Goal: Task Accomplishment & Management: Use online tool/utility

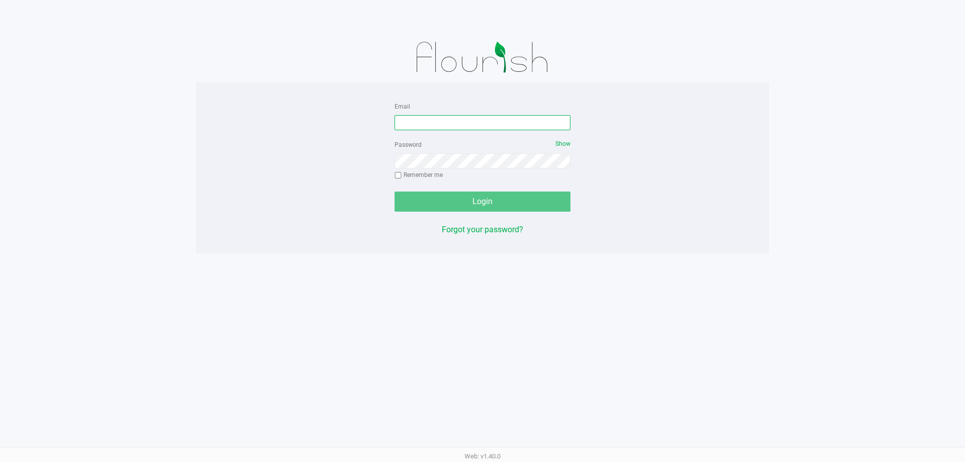
click at [424, 124] on input "Email" at bounding box center [483, 122] width 176 height 15
type input "[EMAIL_ADDRESS][DOMAIN_NAME]"
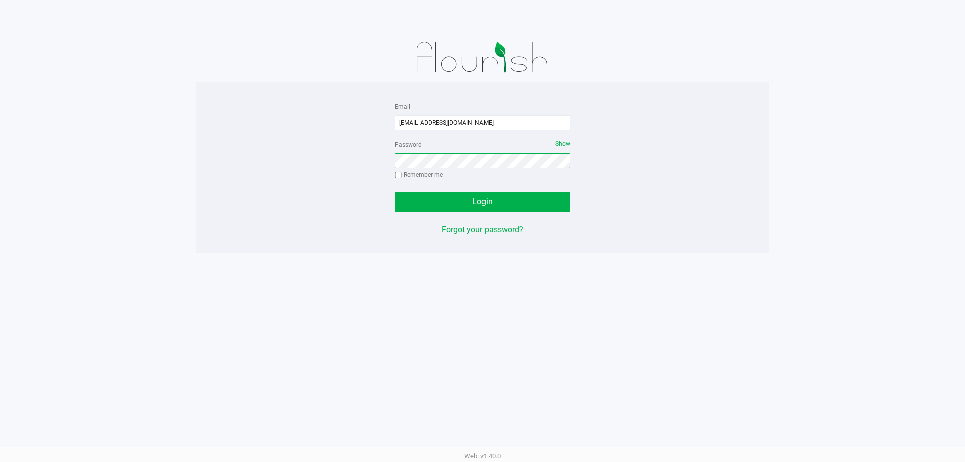
click at [395, 192] on button "Login" at bounding box center [483, 202] width 176 height 20
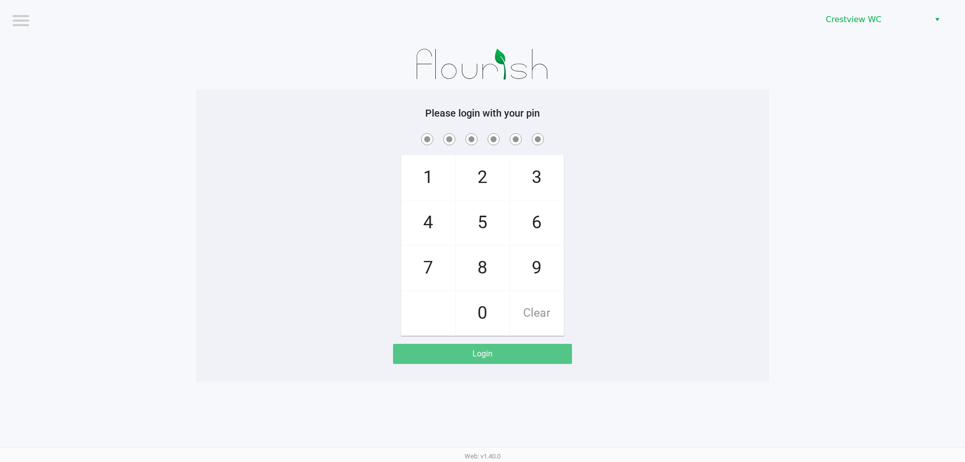
click at [550, 256] on span "9" at bounding box center [536, 268] width 53 height 44
checkbox input "true"
click at [486, 165] on span "2" at bounding box center [482, 177] width 53 height 44
checkbox input "true"
click at [486, 165] on span "2" at bounding box center [482, 177] width 53 height 44
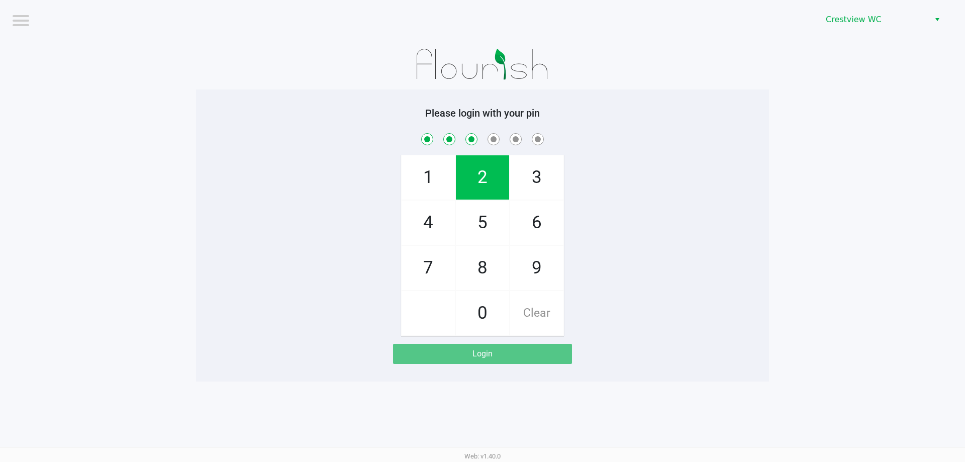
checkbox input "true"
click at [505, 259] on span "8" at bounding box center [482, 268] width 53 height 44
checkbox input "true"
drag, startPoint x: 495, startPoint y: 196, endPoint x: 480, endPoint y: 196, distance: 14.6
click at [495, 196] on span "2" at bounding box center [482, 177] width 53 height 44
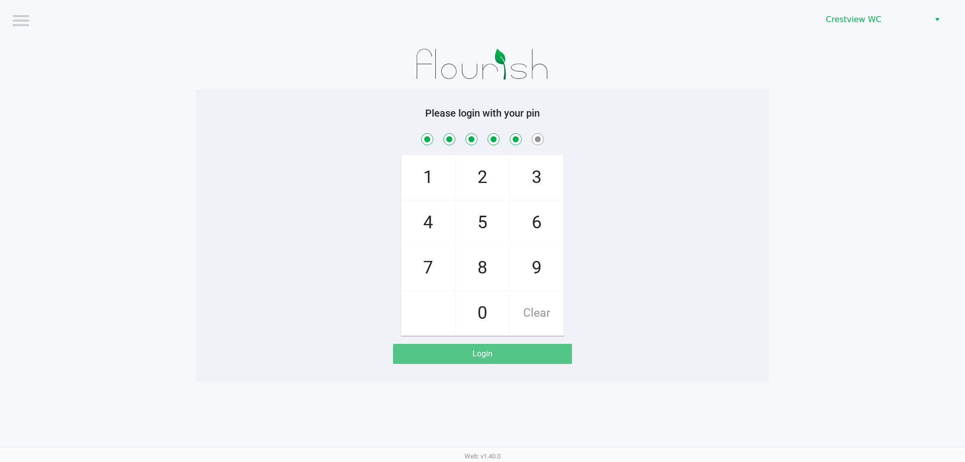
checkbox input "true"
click at [433, 183] on span "1" at bounding box center [428, 177] width 53 height 44
checkbox input "true"
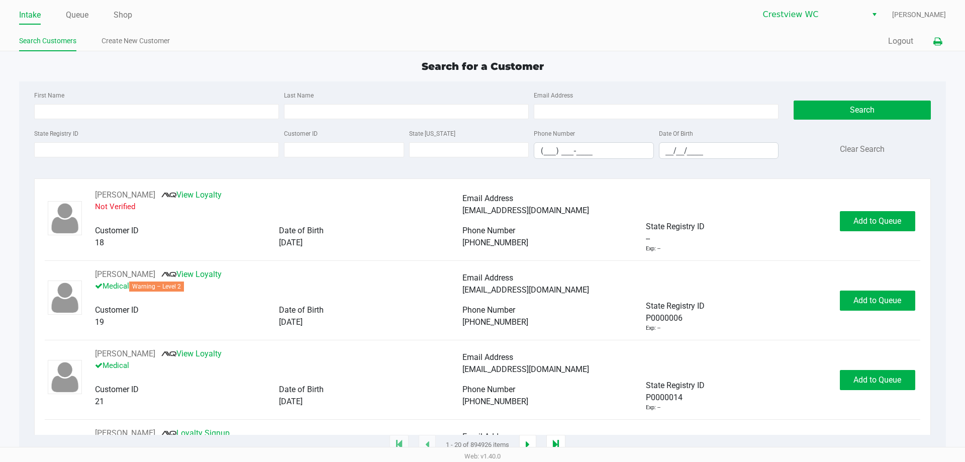
click at [932, 42] on button at bounding box center [938, 41] width 17 height 19
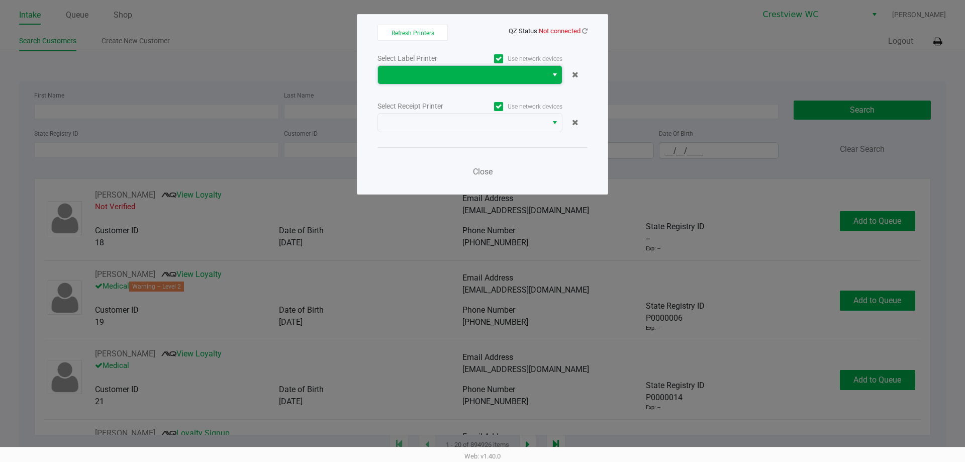
click at [510, 76] on span at bounding box center [462, 75] width 157 height 12
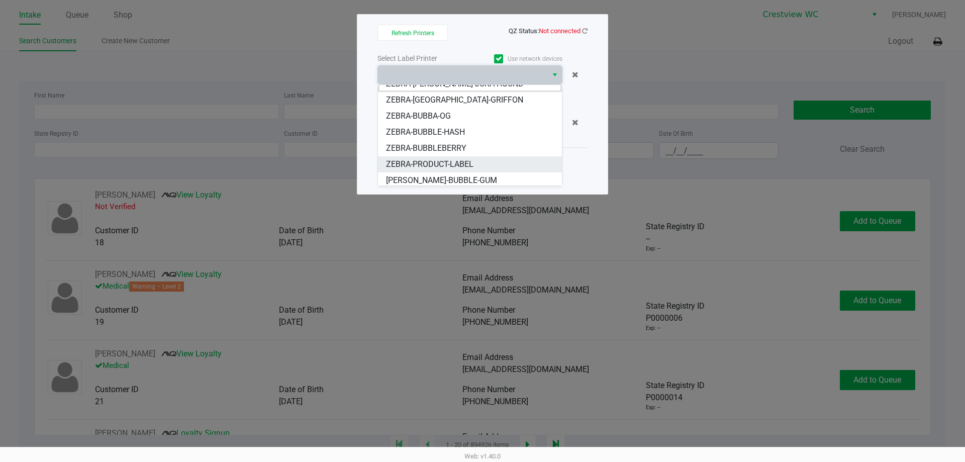
scroll to position [12, 0]
click at [470, 178] on li "ZERBA-BUBBLE-GUM" at bounding box center [470, 177] width 184 height 16
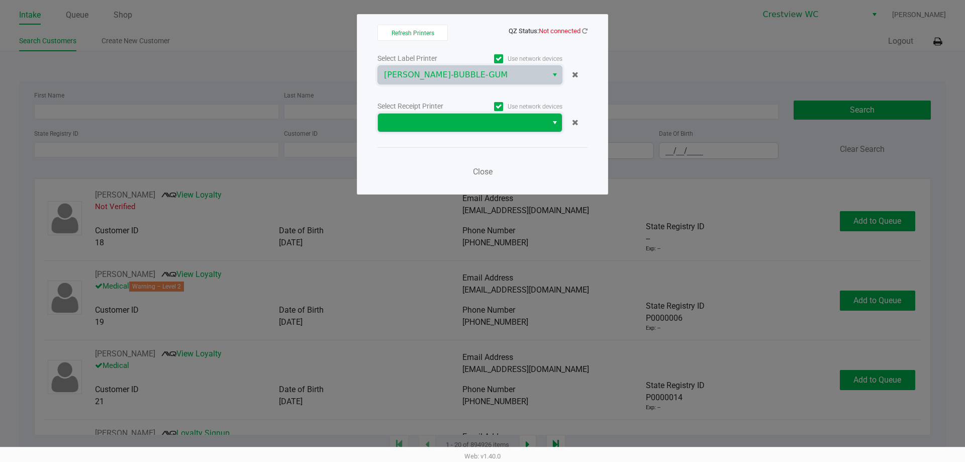
click at [493, 121] on span at bounding box center [462, 123] width 157 height 12
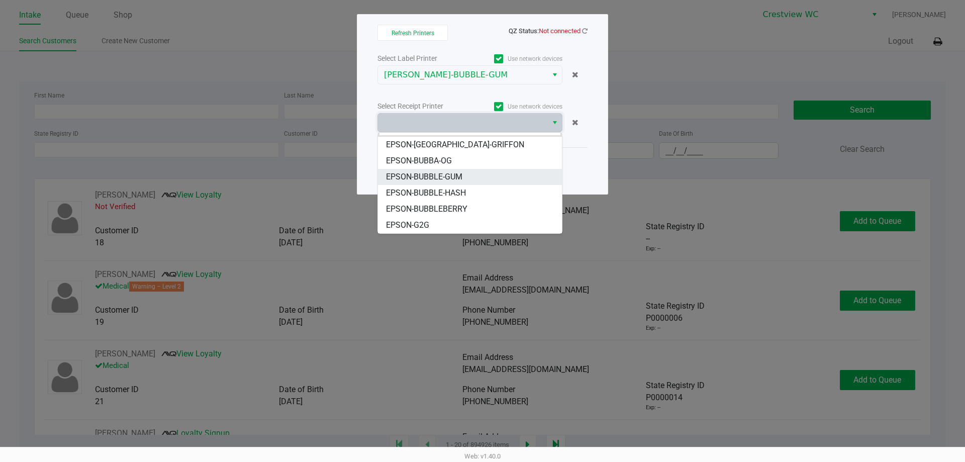
click at [462, 178] on span "EPSON-BUBBLE-GUM" at bounding box center [424, 177] width 76 height 12
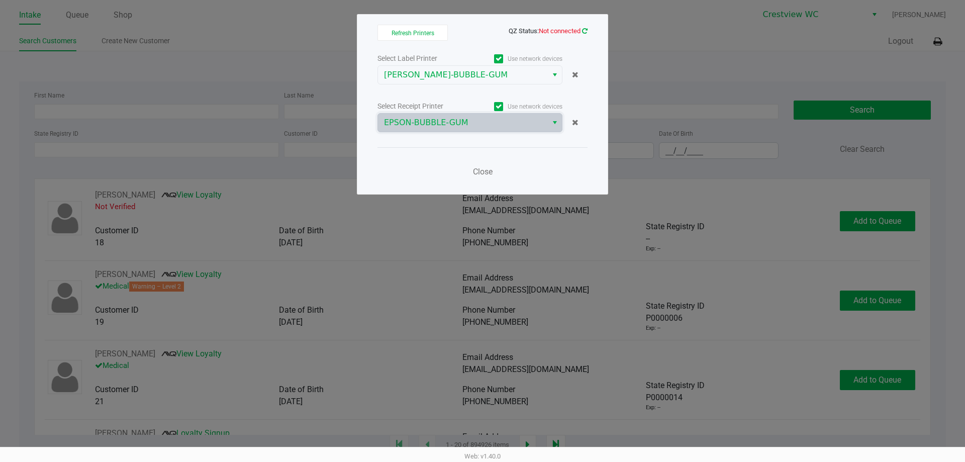
click at [584, 33] on icon at bounding box center [585, 31] width 6 height 7
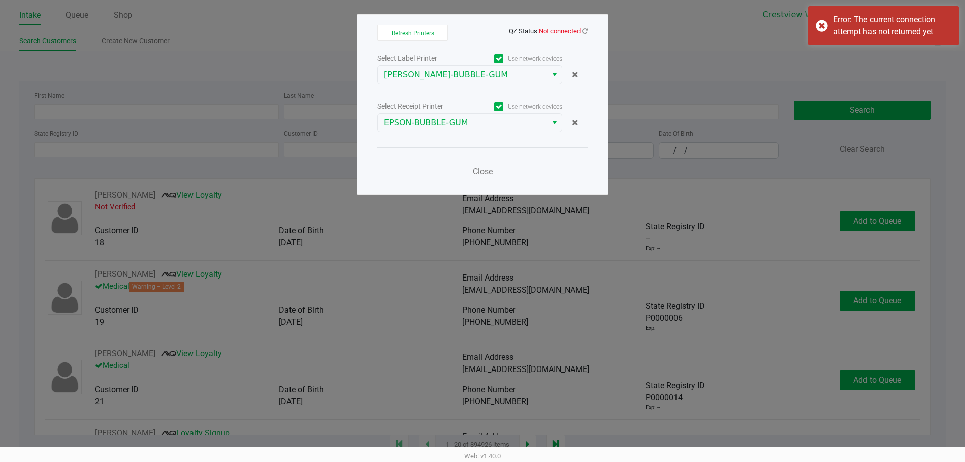
click at [668, 26] on ngb-modal-window "Refresh Printers QZ Status: Not connected Select Label Printer Use network devi…" at bounding box center [482, 231] width 965 height 462
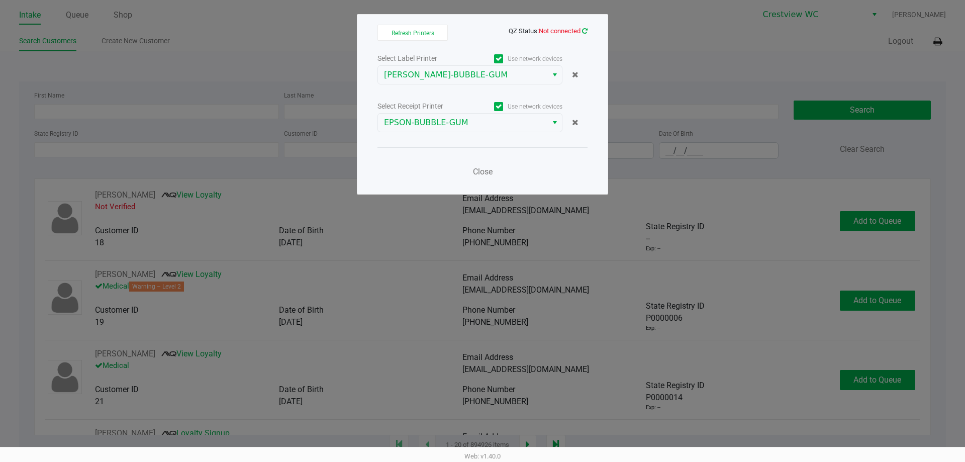
click at [587, 28] on icon at bounding box center [585, 31] width 9 height 9
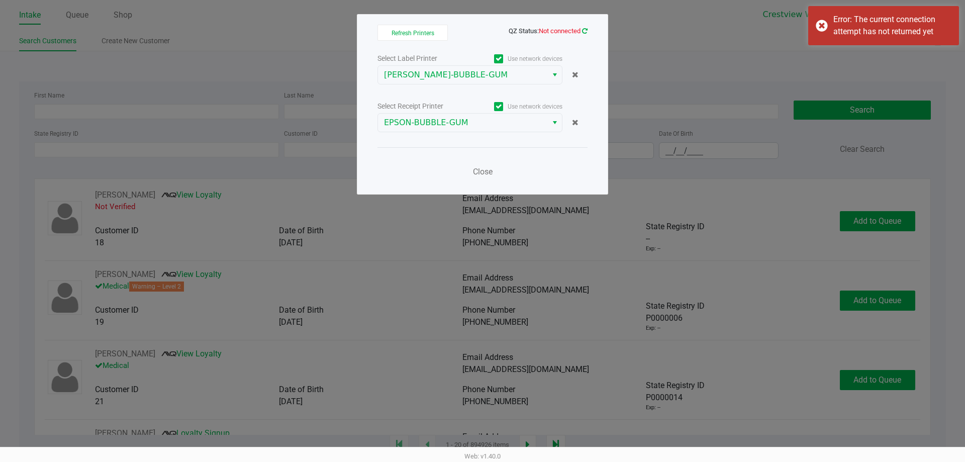
click at [585, 32] on icon at bounding box center [585, 31] width 6 height 7
click at [484, 174] on span "Close" at bounding box center [483, 172] width 20 height 10
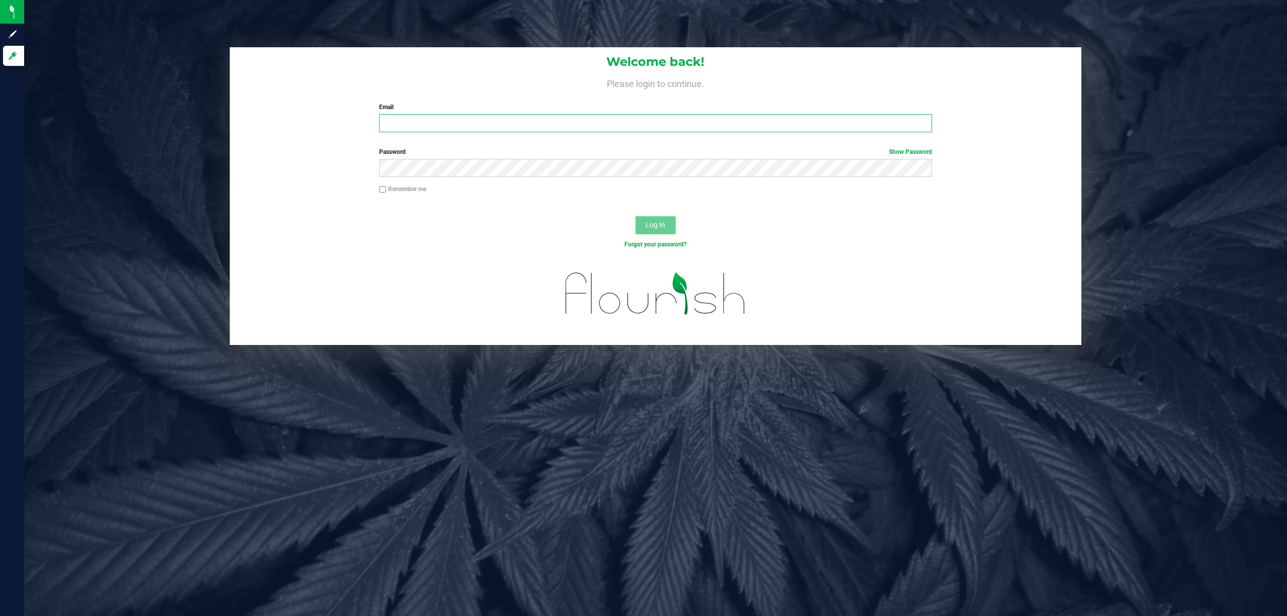
click at [564, 126] on input "Email" at bounding box center [655, 123] width 553 height 18
type input "[EMAIL_ADDRESS][DOMAIN_NAME]"
click at [548, 179] on div "Password Show Password" at bounding box center [656, 165] width 852 height 37
click at [635, 216] on button "Log In" at bounding box center [655, 225] width 40 height 18
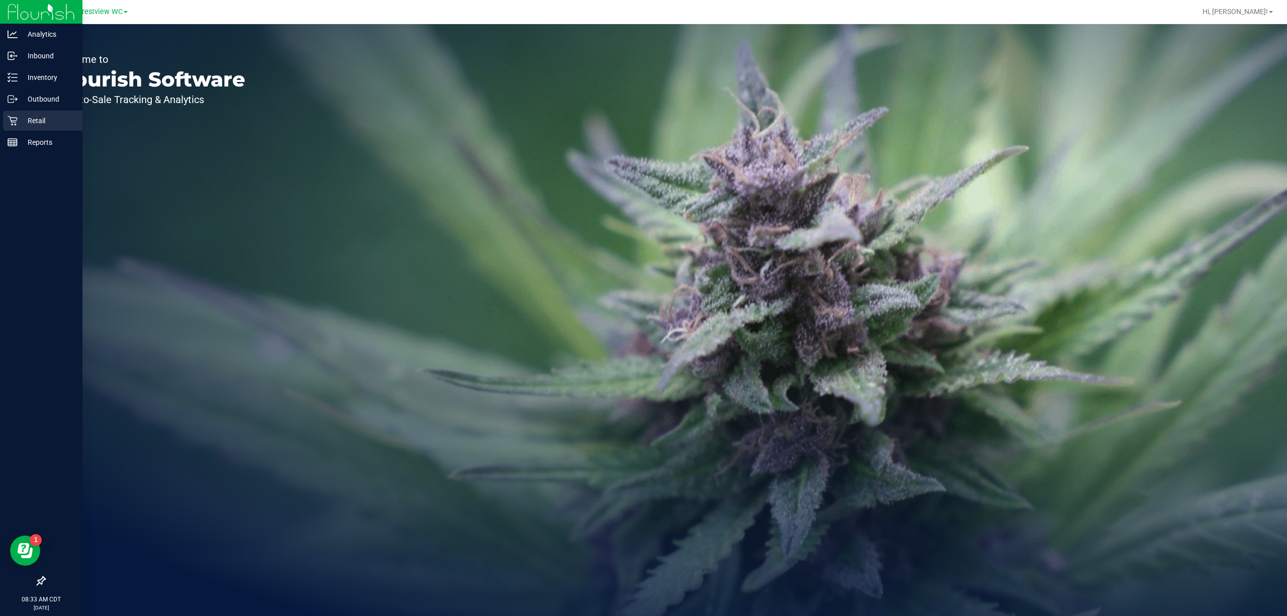
click at [10, 116] on icon at bounding box center [13, 121] width 10 height 10
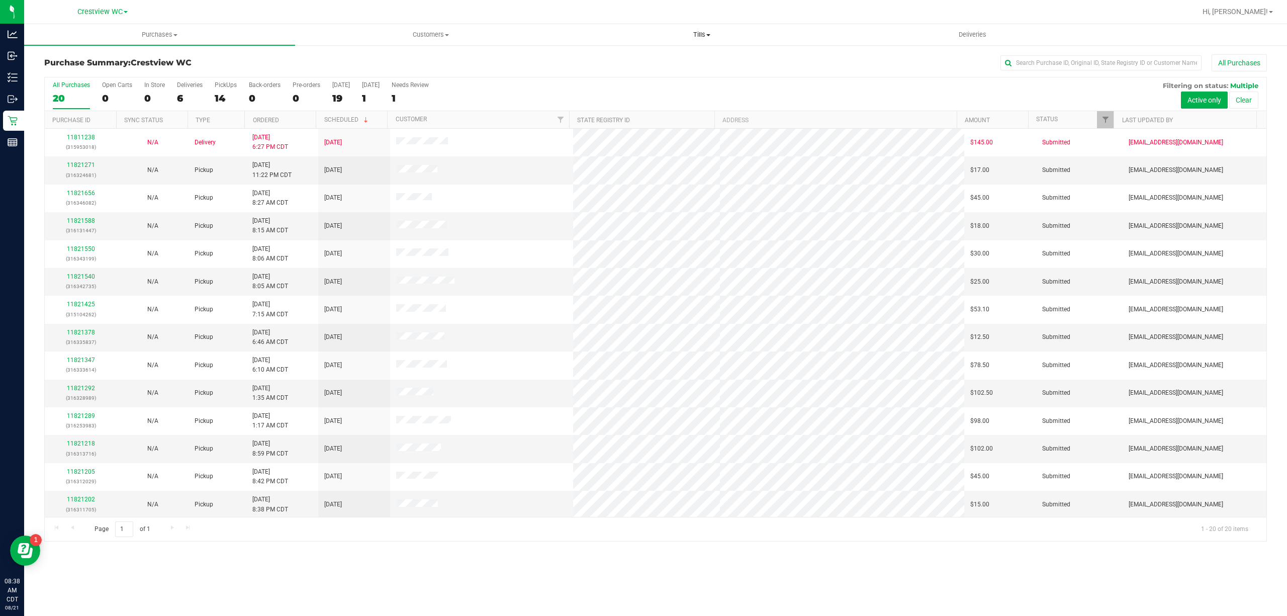
click at [704, 35] on span "Tills" at bounding box center [702, 34] width 270 height 9
click at [626, 57] on span "Manage tills" at bounding box center [600, 60] width 68 height 9
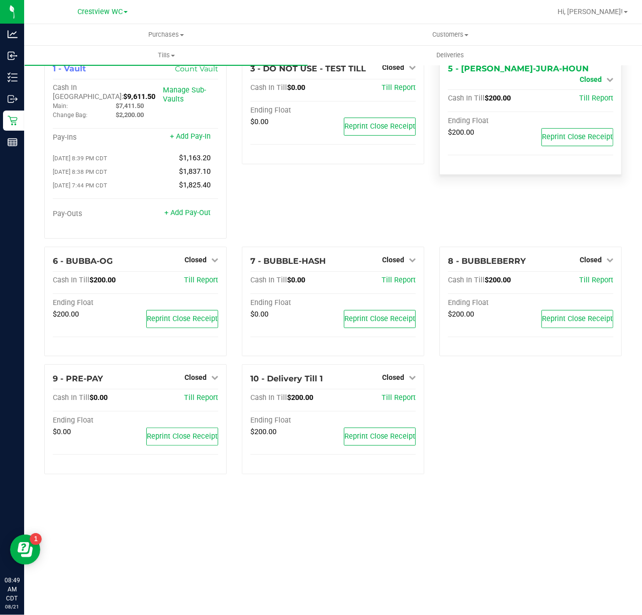
click at [596, 75] on span "Closed" at bounding box center [591, 79] width 22 height 8
click at [592, 84] on link "Open Till" at bounding box center [590, 88] width 27 height 8
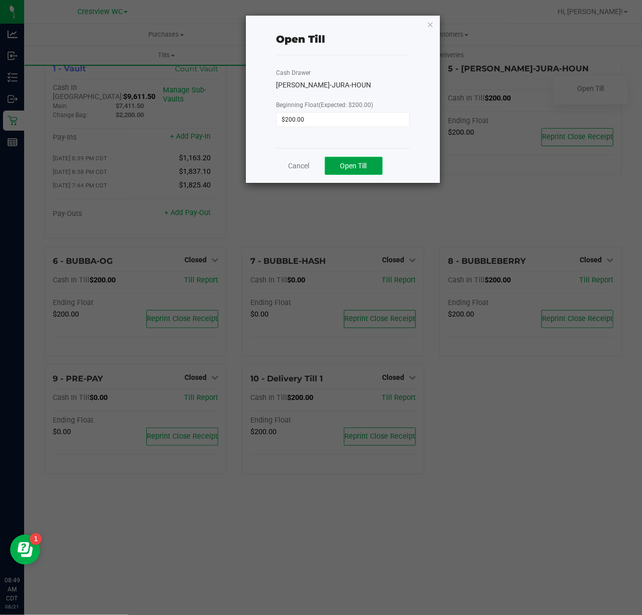
click at [345, 166] on span "Open Till" at bounding box center [353, 166] width 27 height 8
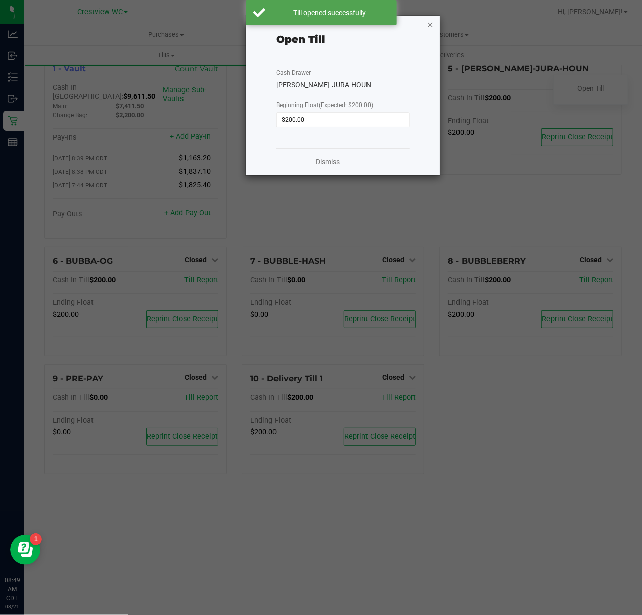
click at [431, 22] on icon "button" at bounding box center [430, 24] width 7 height 12
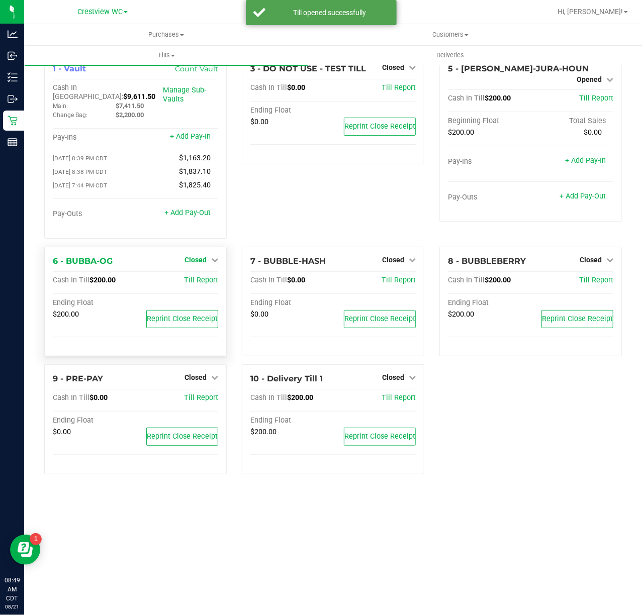
click at [214, 256] on icon at bounding box center [214, 259] width 7 height 7
click at [210, 274] on div "Open Till" at bounding box center [195, 280] width 74 height 13
click at [192, 276] on link "Open Till" at bounding box center [195, 280] width 27 height 8
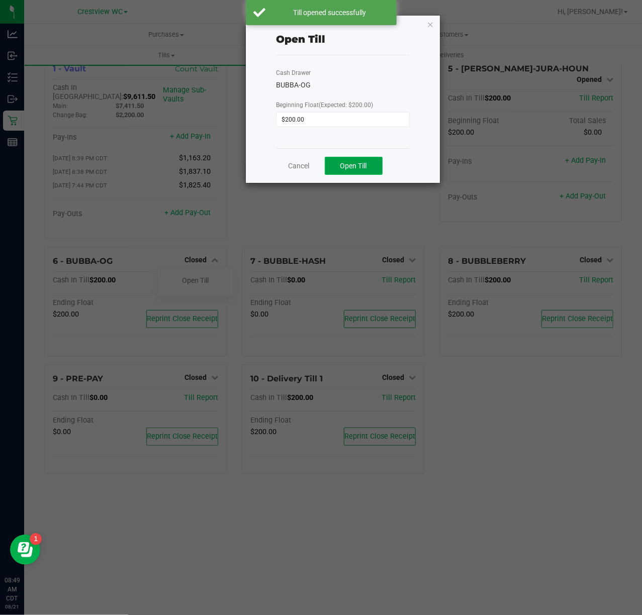
click at [370, 170] on button "Open Till" at bounding box center [354, 166] width 58 height 18
click at [427, 24] on icon "button" at bounding box center [430, 24] width 7 height 12
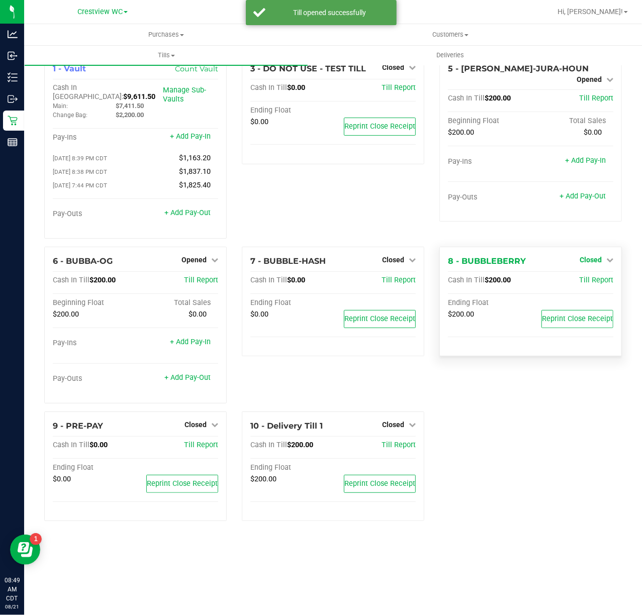
click at [592, 256] on span "Closed" at bounding box center [591, 260] width 22 height 8
click at [590, 276] on link "Open Till" at bounding box center [590, 280] width 27 height 8
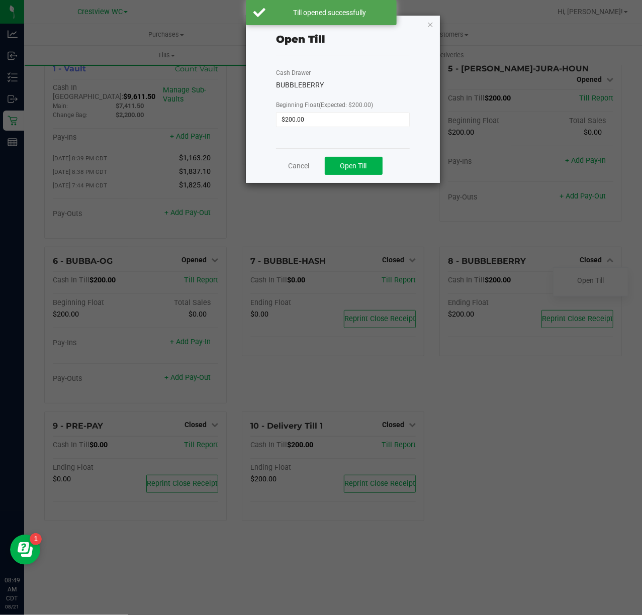
click at [356, 156] on div "Cancel Open Till" at bounding box center [343, 165] width 134 height 35
click at [356, 161] on button "Open Till" at bounding box center [354, 166] width 58 height 18
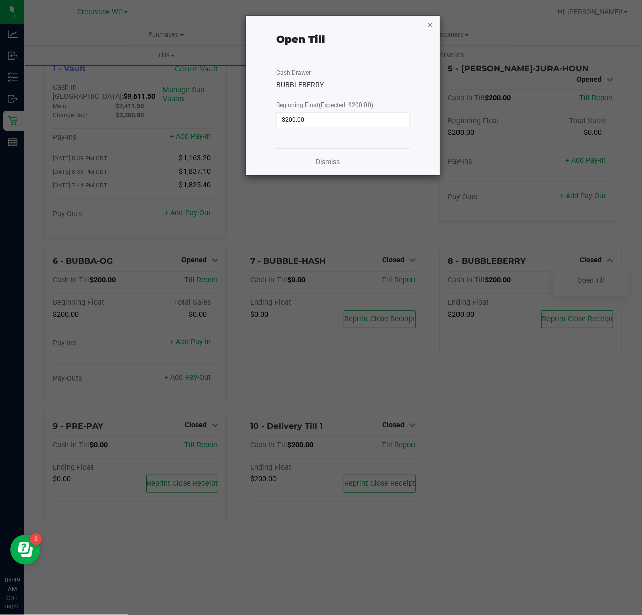
click at [433, 25] on icon "button" at bounding box center [430, 24] width 7 height 12
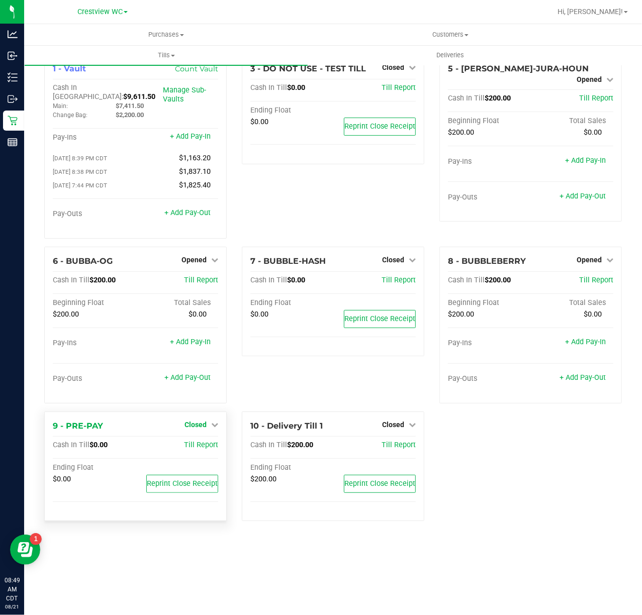
click at [203, 421] on span "Closed" at bounding box center [195, 425] width 22 height 8
click at [199, 441] on link "Open Till" at bounding box center [195, 445] width 27 height 8
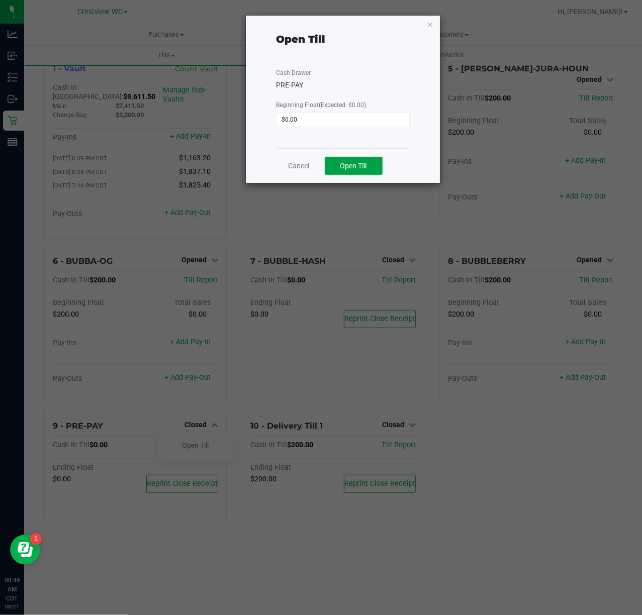
click at [337, 175] on button "Open Till" at bounding box center [354, 166] width 58 height 18
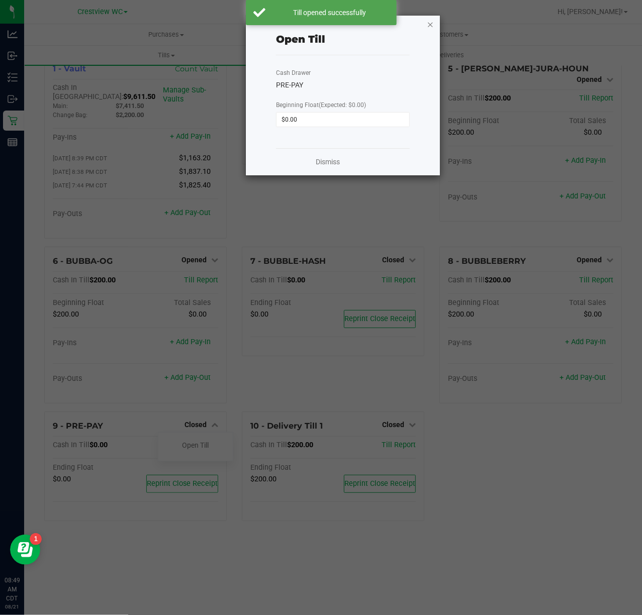
click at [429, 23] on icon "button" at bounding box center [430, 24] width 7 height 12
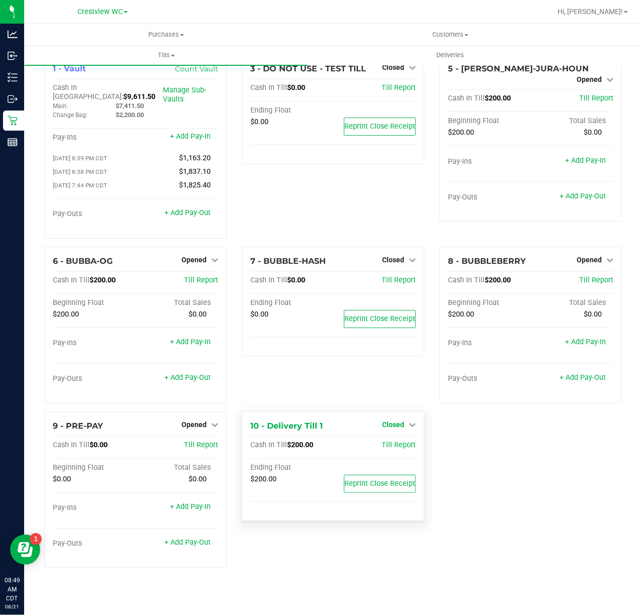
click at [390, 421] on span "Closed" at bounding box center [393, 425] width 22 height 8
click at [393, 432] on div "Open Till" at bounding box center [392, 447] width 75 height 30
click at [395, 445] on div "Open Till" at bounding box center [393, 445] width 74 height 13
click at [483, 467] on div "1 - Vault Count Vault Cash In Vault: $9,611.50 Main: $7,411.50 Change Bag: $2,2…" at bounding box center [333, 315] width 593 height 522
click at [352, 385] on div "7 - BUBBLE-HASH Closed Open Till Cash In Till $0.00 Till Report Ending Float $0…" at bounding box center [333, 329] width 198 height 165
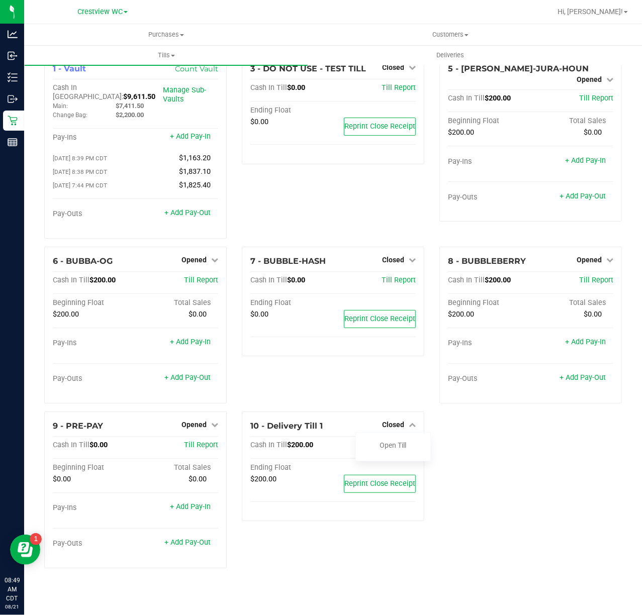
click at [465, 439] on div "1 - Vault Count Vault Cash In Vault: $9,611.50 Main: $7,411.50 Change Bag: $2,2…" at bounding box center [333, 315] width 593 height 522
